Goal: Understand process/instructions: Learn how to perform a task or action

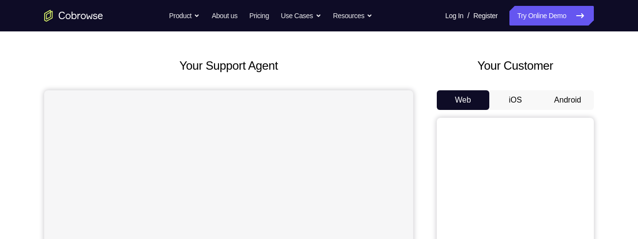
click at [559, 99] on button "Android" at bounding box center [567, 100] width 53 height 20
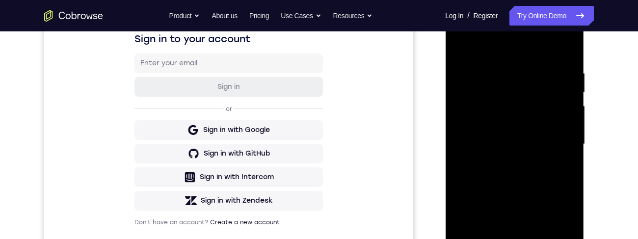
scroll to position [217, 0]
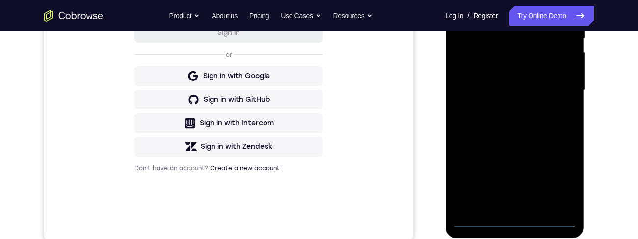
click at [513, 223] on div at bounding box center [515, 90] width 124 height 275
click at [557, 174] on div at bounding box center [515, 90] width 124 height 275
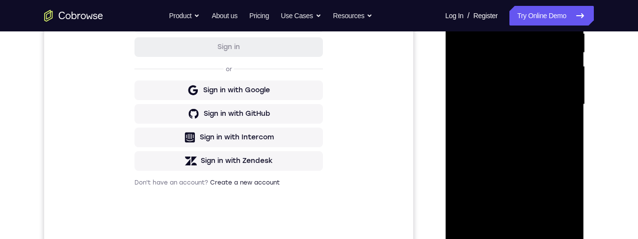
click at [502, 5] on div at bounding box center [515, 104] width 124 height 275
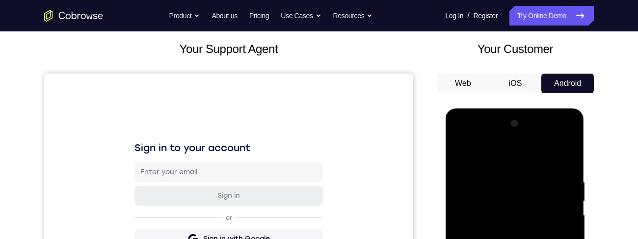
scroll to position [110, 0]
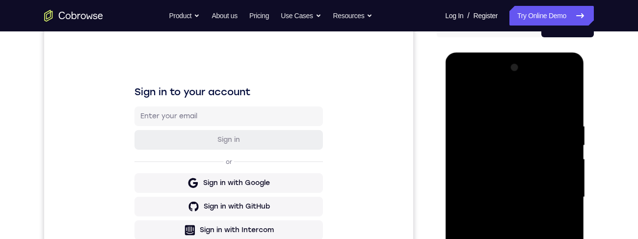
click at [555, 194] on div at bounding box center [515, 197] width 124 height 275
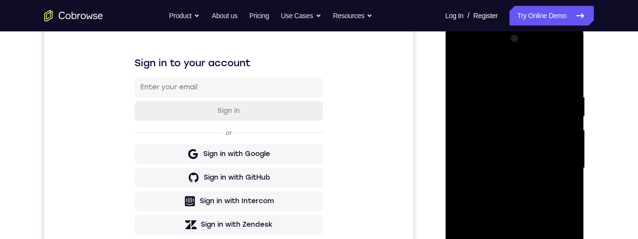
click at [504, 190] on div at bounding box center [515, 168] width 124 height 275
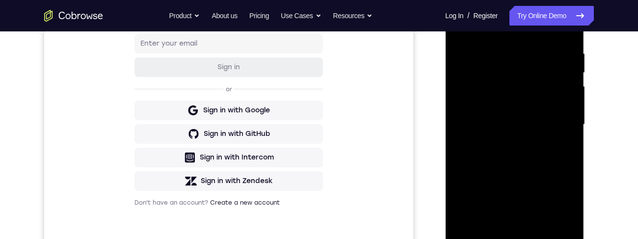
click at [531, 108] on div at bounding box center [515, 124] width 124 height 275
click at [524, 99] on div at bounding box center [515, 124] width 124 height 275
click at [524, 118] on div at bounding box center [515, 124] width 124 height 275
click at [532, 123] on div at bounding box center [515, 124] width 124 height 275
click at [537, 158] on div at bounding box center [515, 124] width 124 height 275
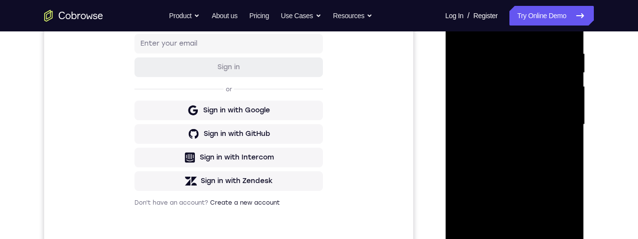
scroll to position [225, 0]
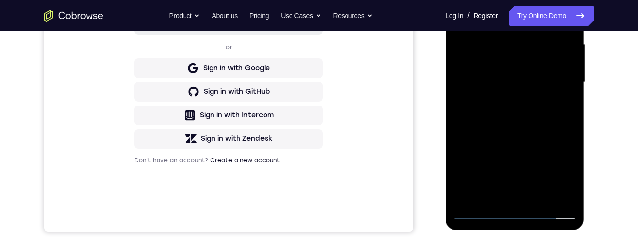
click at [520, 104] on div at bounding box center [515, 82] width 124 height 275
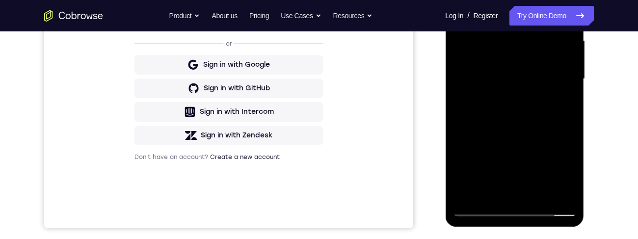
click at [525, 111] on div at bounding box center [515, 79] width 124 height 275
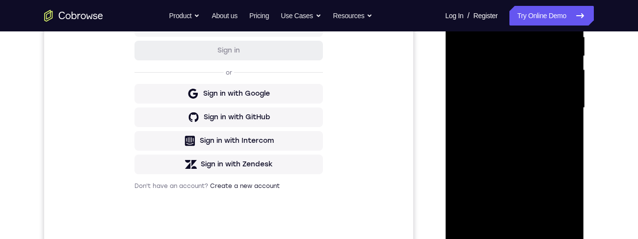
scroll to position [206, 0]
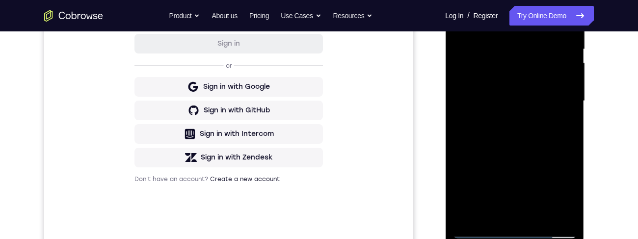
click at [523, 139] on div at bounding box center [515, 101] width 124 height 275
click at [538, 214] on div at bounding box center [515, 100] width 124 height 275
click at [524, 148] on div at bounding box center [515, 100] width 124 height 275
click at [523, 91] on div at bounding box center [515, 100] width 124 height 275
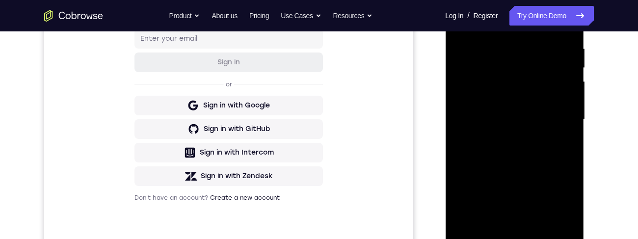
scroll to position [160, 0]
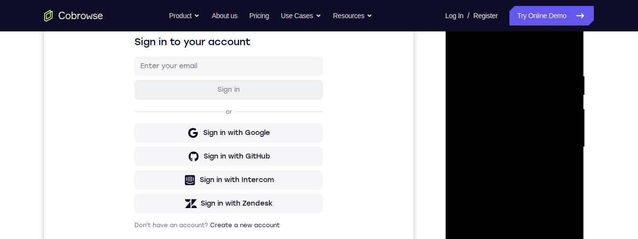
click at [461, 51] on div at bounding box center [515, 147] width 124 height 275
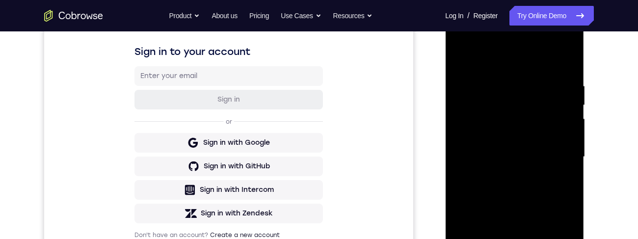
scroll to position [172, 0]
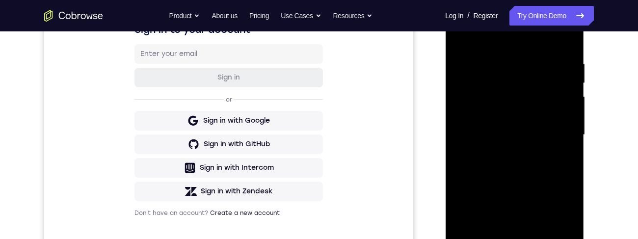
click at [515, 147] on div at bounding box center [515, 135] width 124 height 275
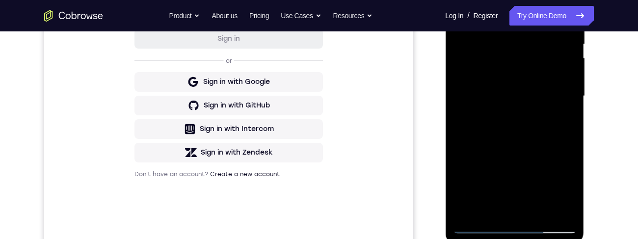
scroll to position [215, 0]
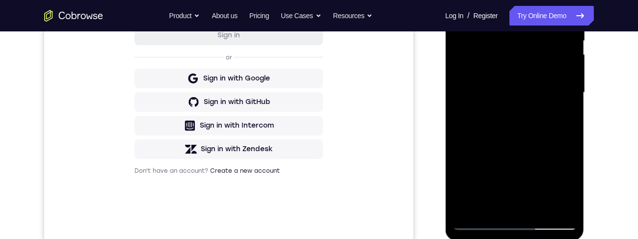
click at [562, 115] on div at bounding box center [515, 92] width 124 height 275
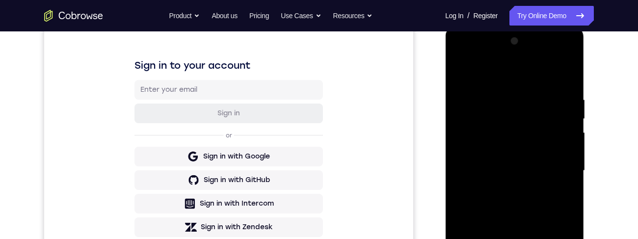
click at [465, 73] on div at bounding box center [515, 170] width 124 height 275
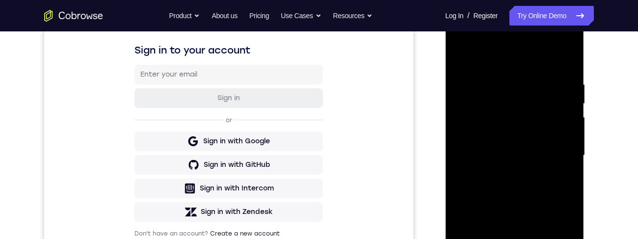
scroll to position [166, 0]
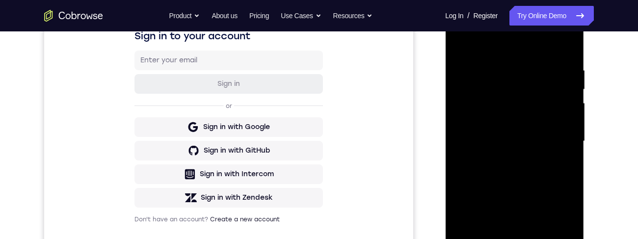
click at [503, 200] on div at bounding box center [515, 141] width 124 height 275
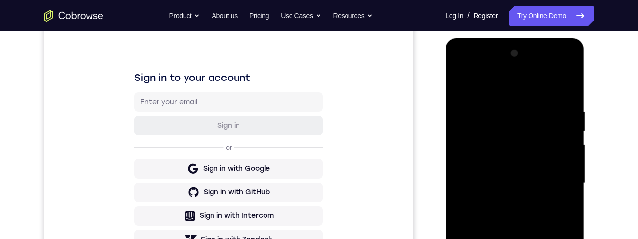
scroll to position [113, 0]
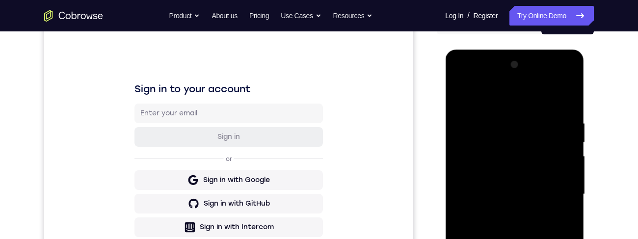
click at [464, 95] on div at bounding box center [515, 194] width 124 height 275
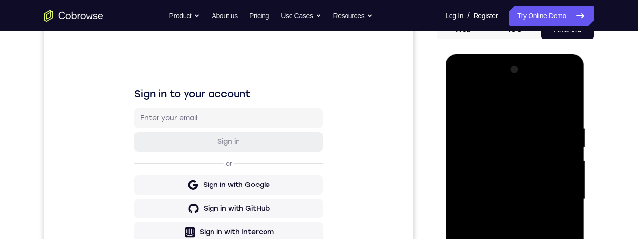
click at [466, 100] on div at bounding box center [515, 199] width 124 height 275
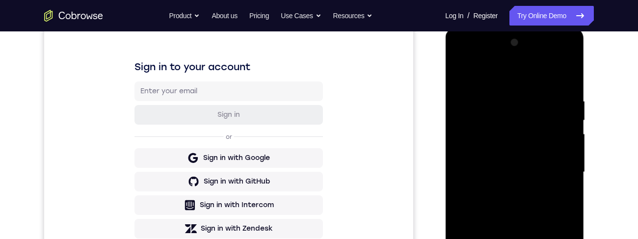
scroll to position [136, 0]
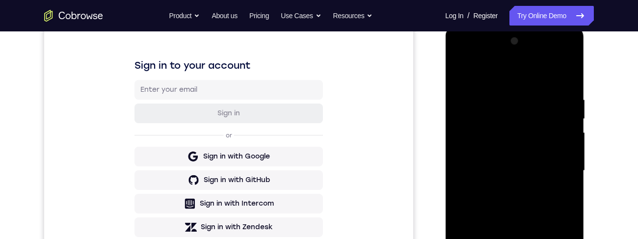
click at [498, 95] on div at bounding box center [515, 170] width 124 height 275
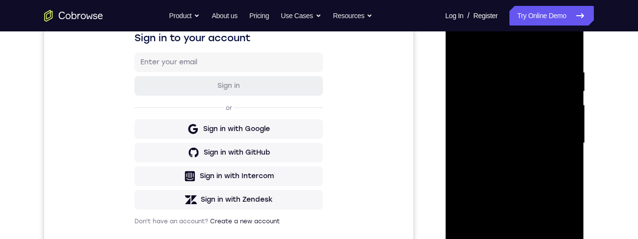
scroll to position [165, 0]
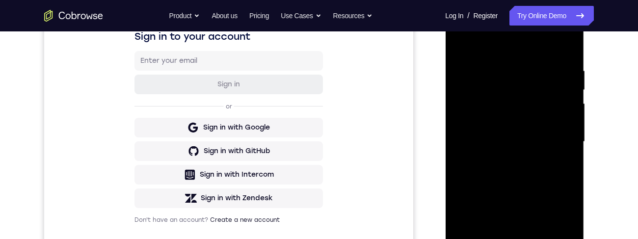
click at [459, 152] on div at bounding box center [515, 141] width 124 height 275
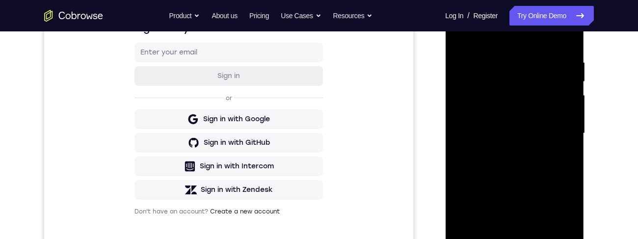
scroll to position [176, 0]
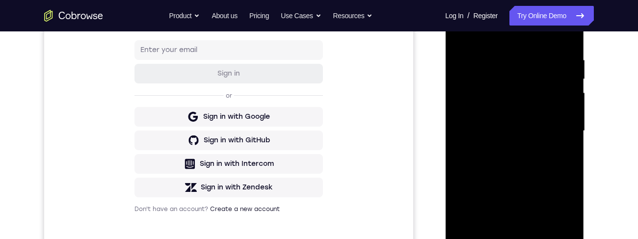
click at [563, 155] on div at bounding box center [515, 131] width 124 height 275
click at [569, 148] on div at bounding box center [515, 131] width 124 height 275
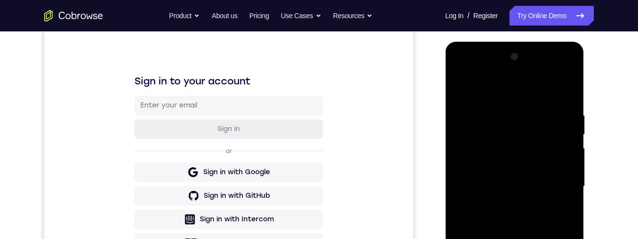
scroll to position [143, 0]
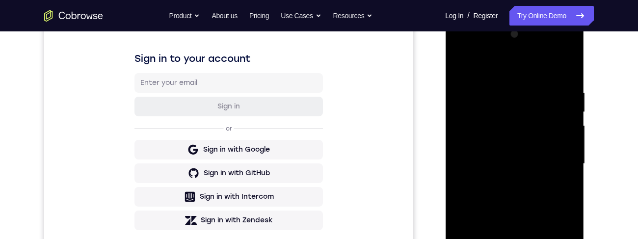
click at [566, 169] on div at bounding box center [515, 164] width 124 height 275
click at [559, 161] on div at bounding box center [515, 164] width 124 height 275
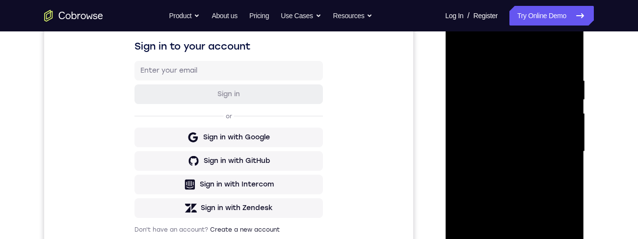
scroll to position [152, 0]
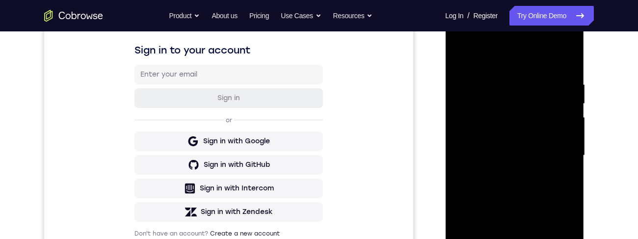
click at [567, 147] on div at bounding box center [515, 155] width 124 height 275
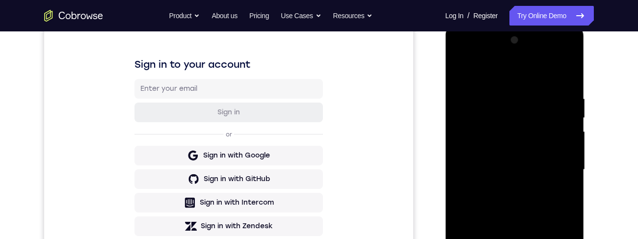
click at [563, 171] on div at bounding box center [515, 169] width 124 height 275
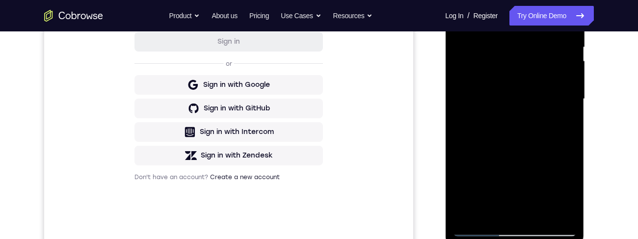
scroll to position [150, 0]
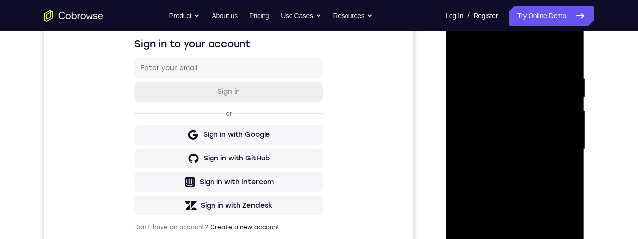
click at [614, 185] on div "Your Support Agent Your Customer Web iOS Android Next Steps We’d be happy to gi…" at bounding box center [319, 197] width 628 height 648
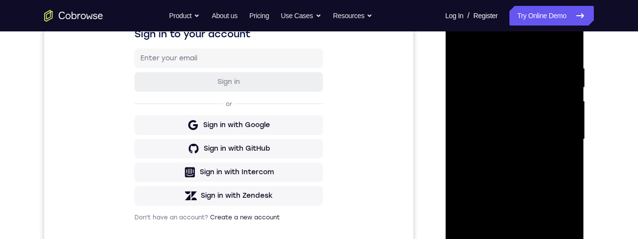
scroll to position [185, 0]
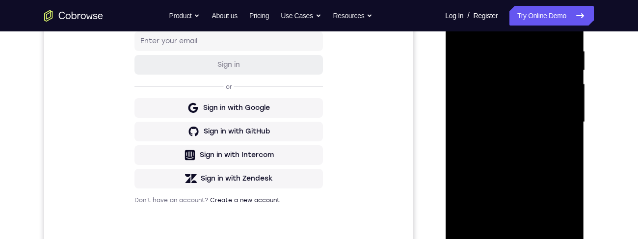
click at [513, 239] on div at bounding box center [515, 122] width 124 height 275
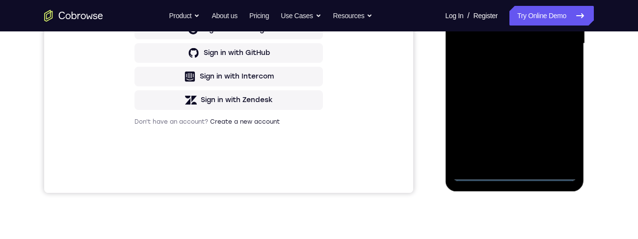
scroll to position [206, 0]
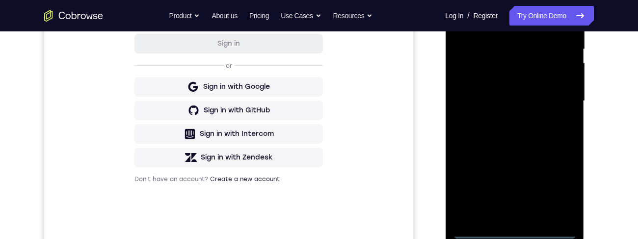
click at [555, 185] on div at bounding box center [515, 101] width 124 height 275
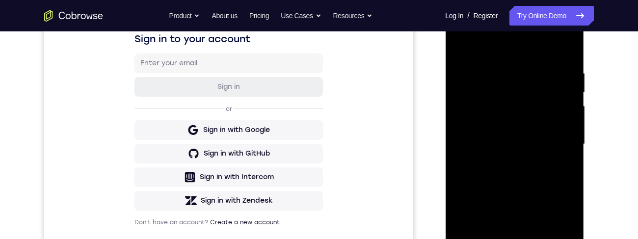
scroll to position [117, 0]
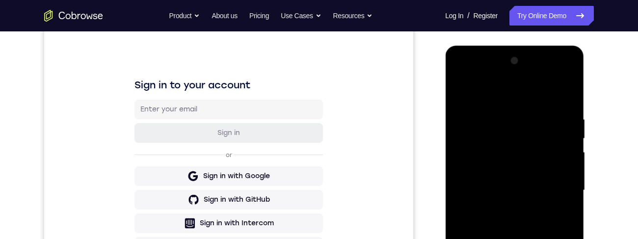
click at [496, 97] on div at bounding box center [515, 190] width 124 height 275
click at [553, 189] on div at bounding box center [515, 190] width 124 height 275
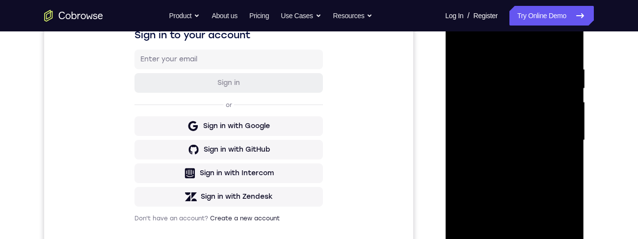
click at [502, 162] on div at bounding box center [515, 140] width 124 height 275
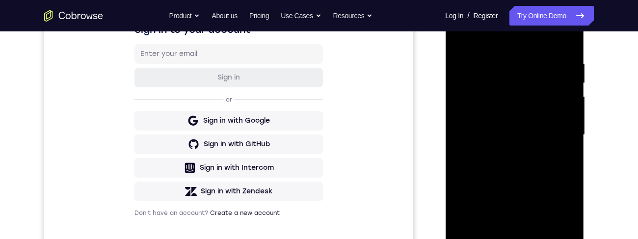
click at [540, 132] on div at bounding box center [515, 135] width 124 height 275
click at [506, 116] on div at bounding box center [515, 135] width 124 height 275
click at [522, 135] on div at bounding box center [515, 135] width 124 height 275
click at [523, 166] on div at bounding box center [515, 135] width 124 height 275
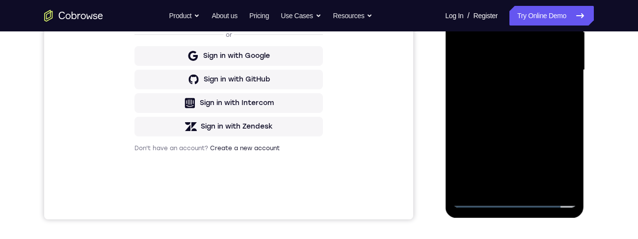
click at [524, 101] on div at bounding box center [515, 70] width 124 height 275
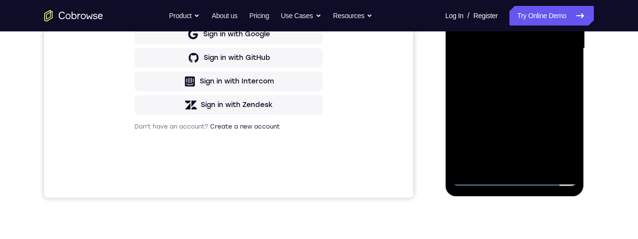
click at [526, 82] on div at bounding box center [515, 48] width 124 height 275
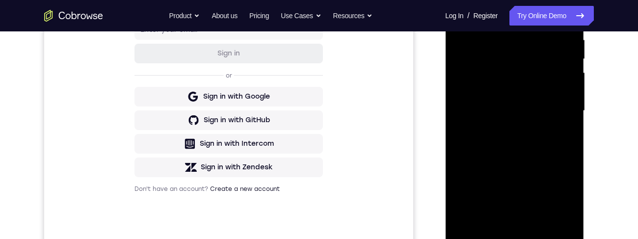
click at [516, 141] on div at bounding box center [515, 110] width 124 height 275
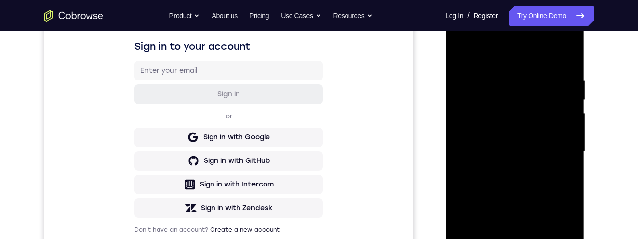
click at [459, 36] on div at bounding box center [515, 151] width 124 height 275
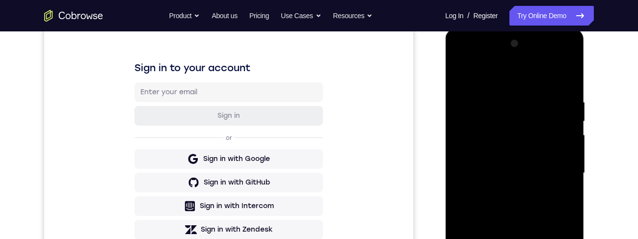
click at [472, 144] on div at bounding box center [515, 173] width 124 height 275
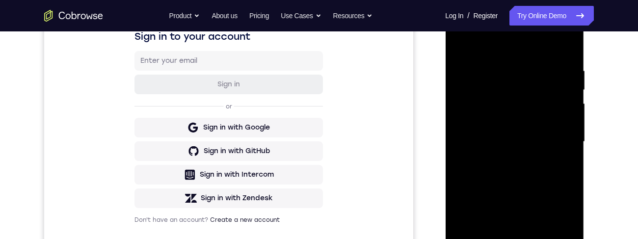
scroll to position [176, 0]
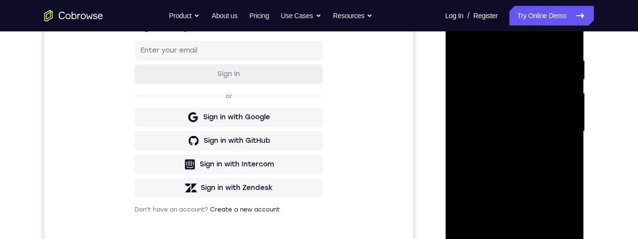
click at [518, 173] on div at bounding box center [515, 131] width 124 height 275
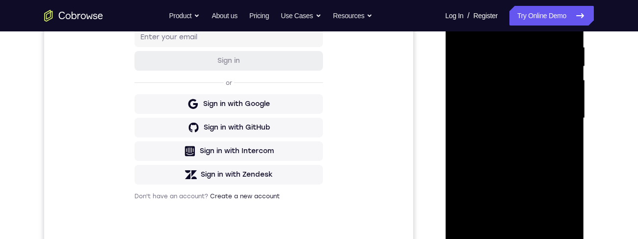
scroll to position [179, 0]
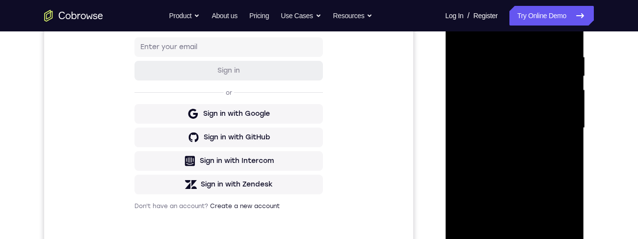
click at [568, 211] on div at bounding box center [515, 128] width 124 height 275
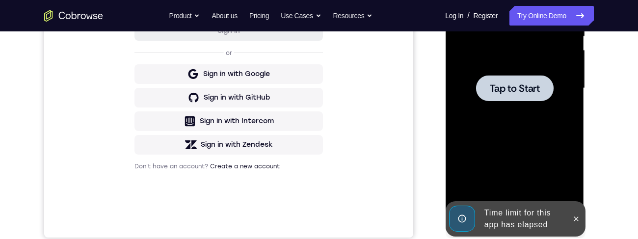
scroll to position [225, 0]
